Goal: Task Accomplishment & Management: Use online tool/utility

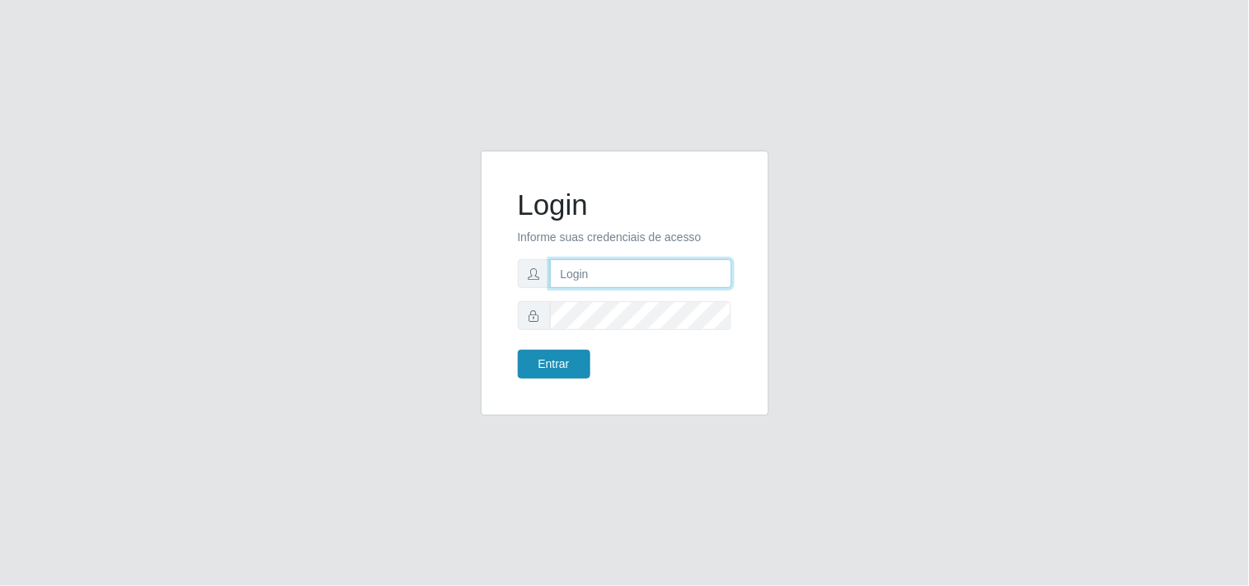
type input "[EMAIL_ADDRESS][DOMAIN_NAME]"
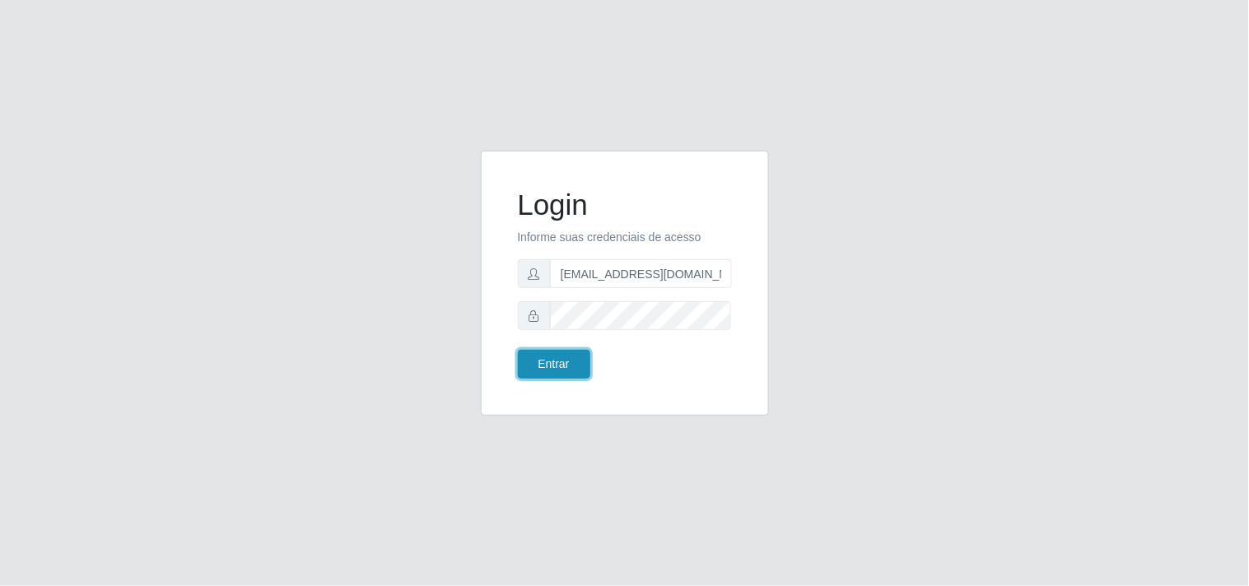
click at [547, 356] on button "Entrar" at bounding box center [554, 364] width 72 height 29
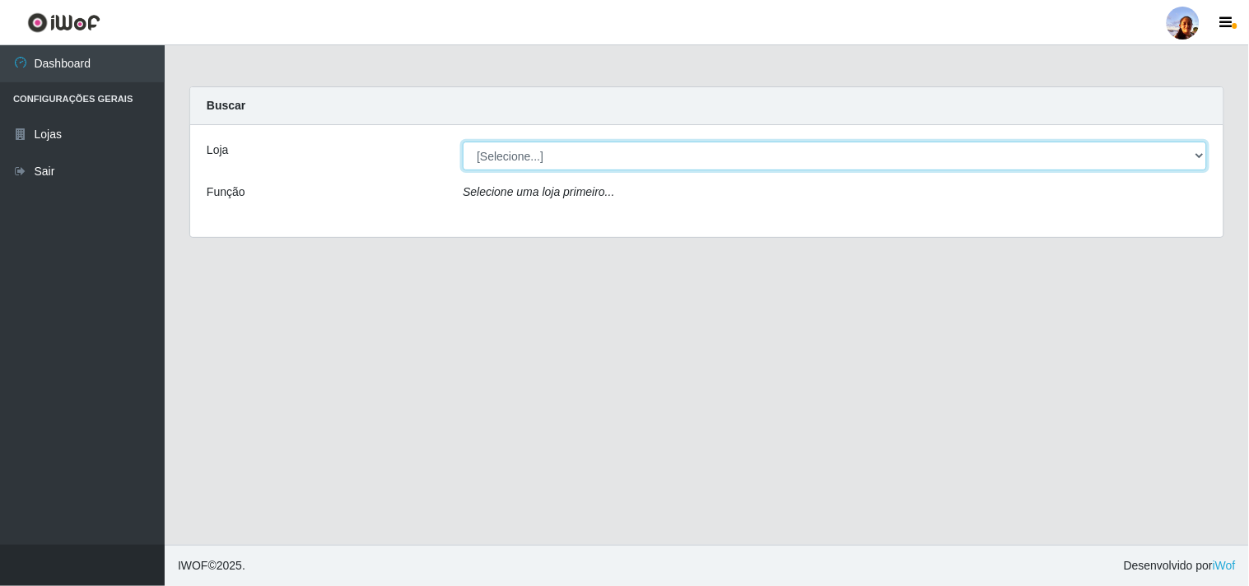
click at [759, 154] on select "[Selecione...] Supermercado [GEOGRAPHIC_DATA]" at bounding box center [835, 156] width 745 height 29
select select "166"
click at [463, 142] on select "[Selecione...] Supermercado [GEOGRAPHIC_DATA]" at bounding box center [835, 156] width 745 height 29
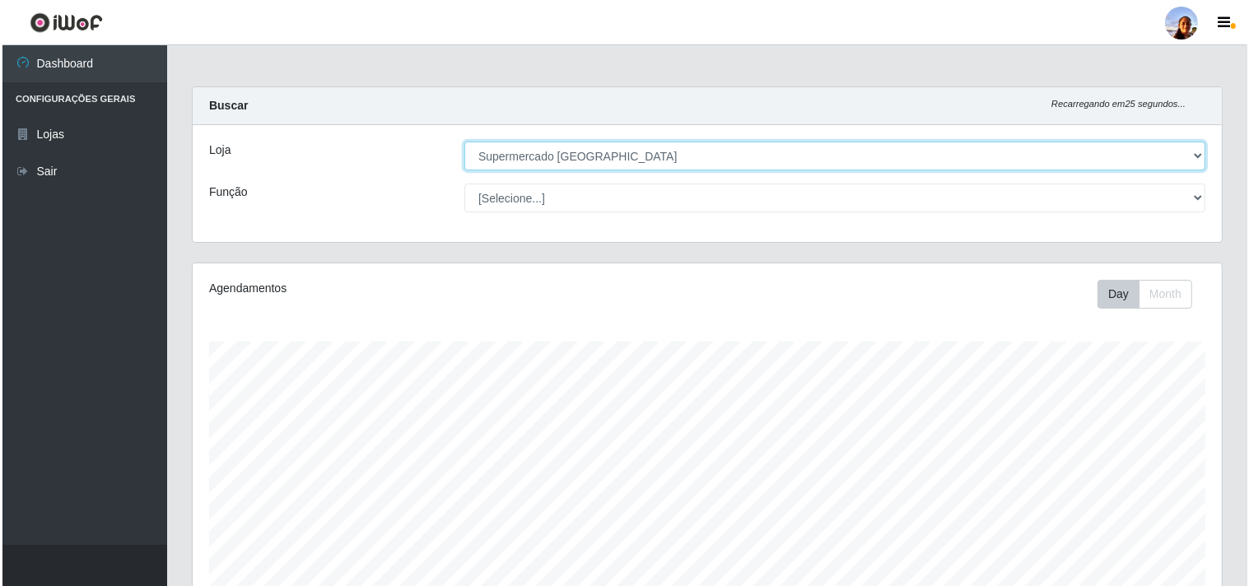
scroll to position [287, 0]
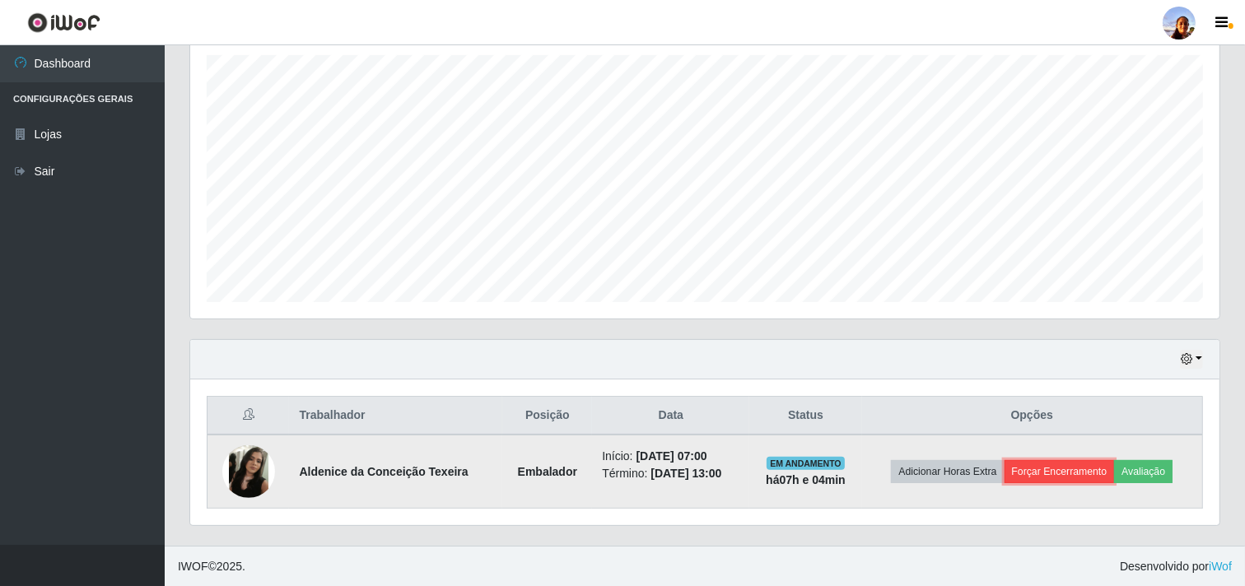
click at [1048, 468] on button "Forçar Encerramento" at bounding box center [1060, 471] width 110 height 23
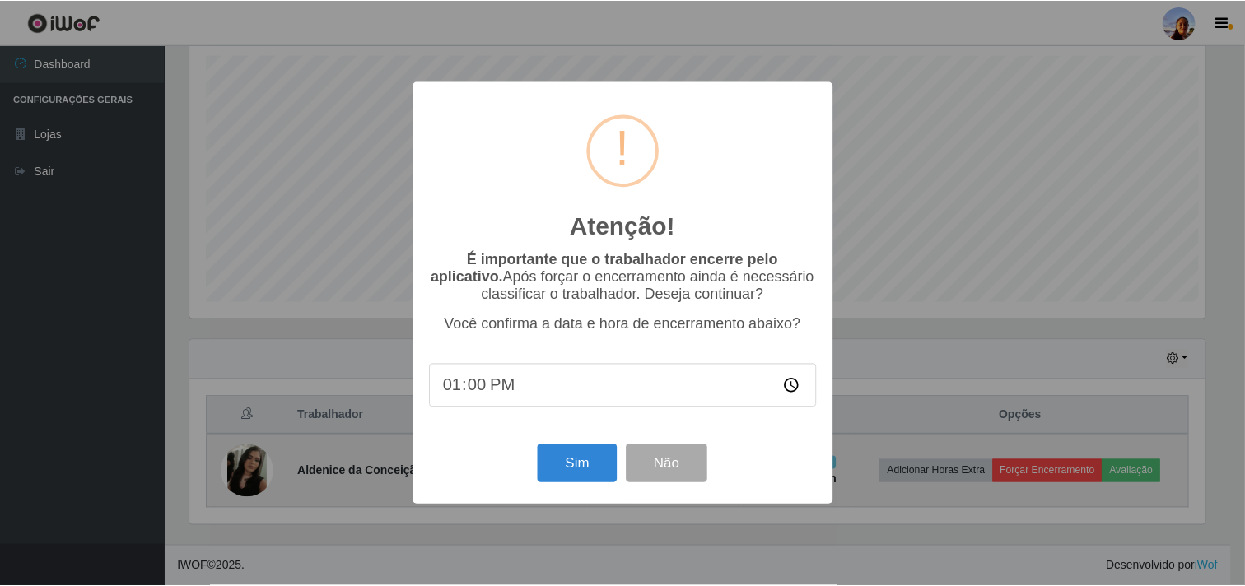
scroll to position [341, 1019]
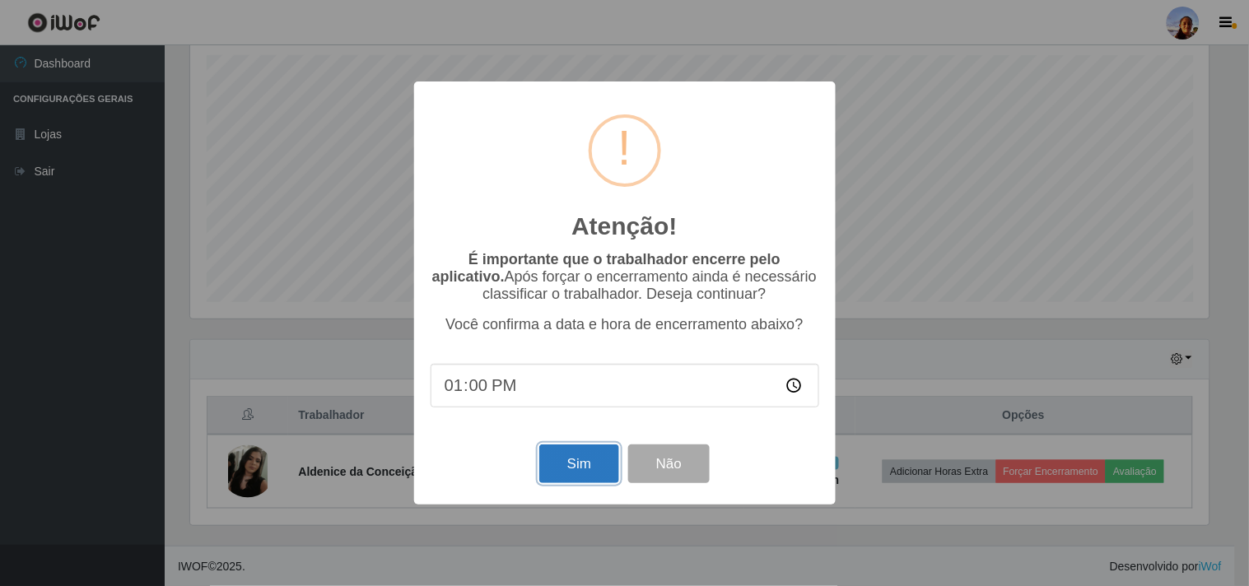
click at [590, 456] on button "Sim" at bounding box center [579, 464] width 80 height 39
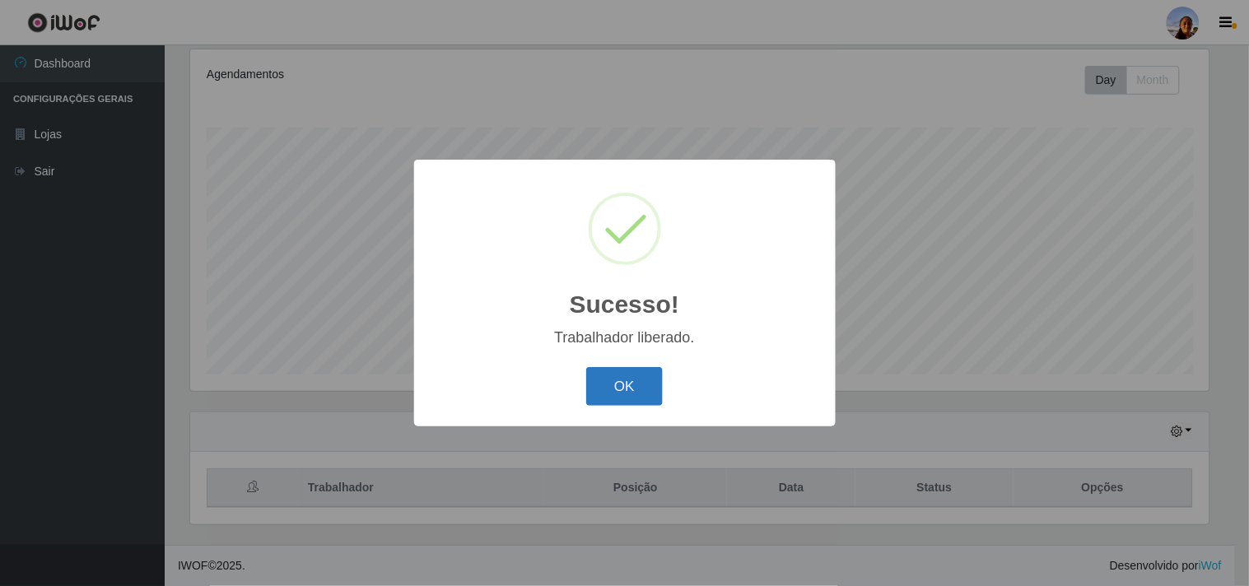
click at [651, 380] on button "OK" at bounding box center [624, 386] width 77 height 39
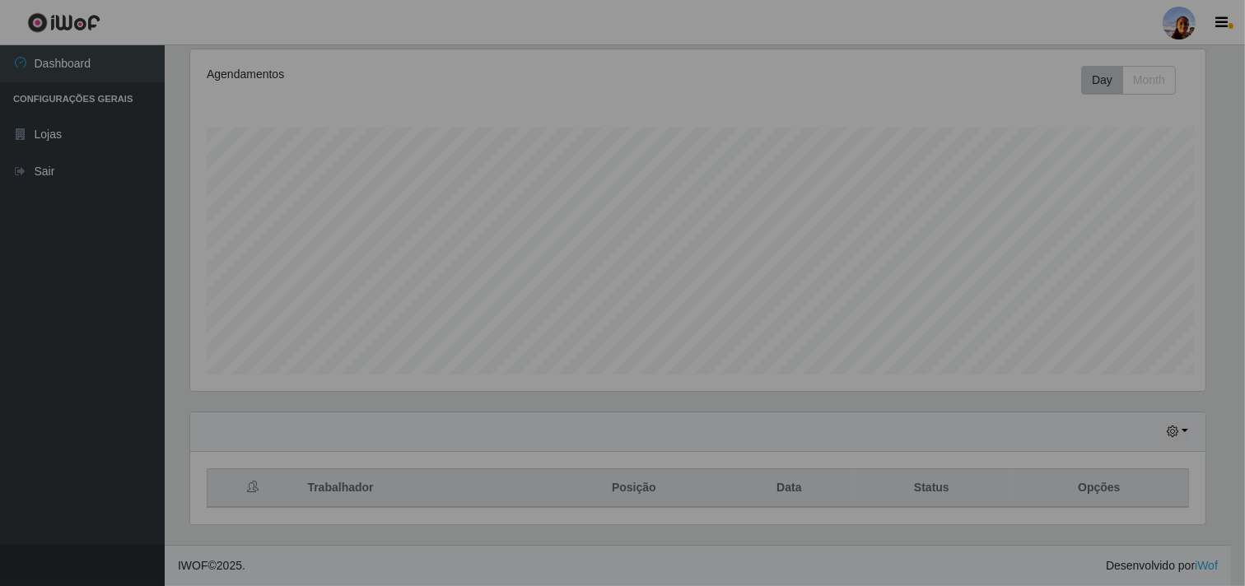
scroll to position [341, 1029]
